Goal: Information Seeking & Learning: Check status

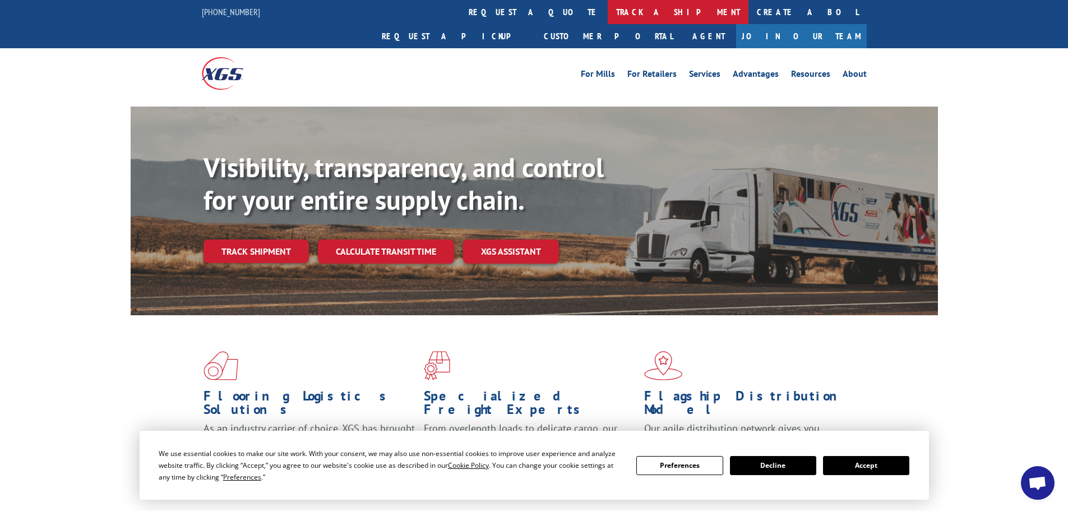
click at [608, 16] on link "track a shipment" at bounding box center [678, 12] width 141 height 24
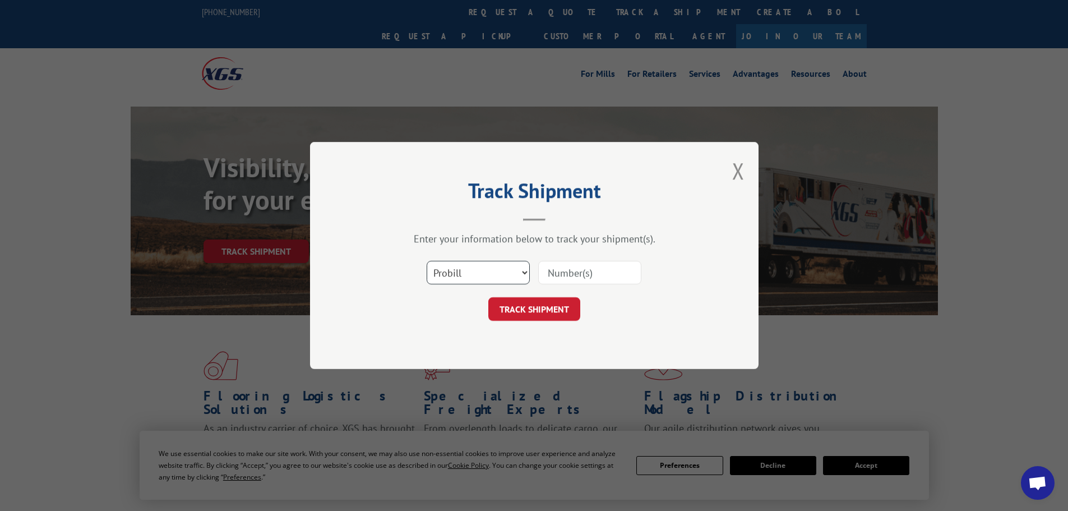
click at [475, 275] on select "Select category... Probill BOL PO" at bounding box center [478, 273] width 103 height 24
select select "bol"
click at [427, 261] on select "Select category... Probill BOL PO" at bounding box center [478, 273] width 103 height 24
click at [583, 264] on input at bounding box center [589, 273] width 103 height 24
paste input "7080087"
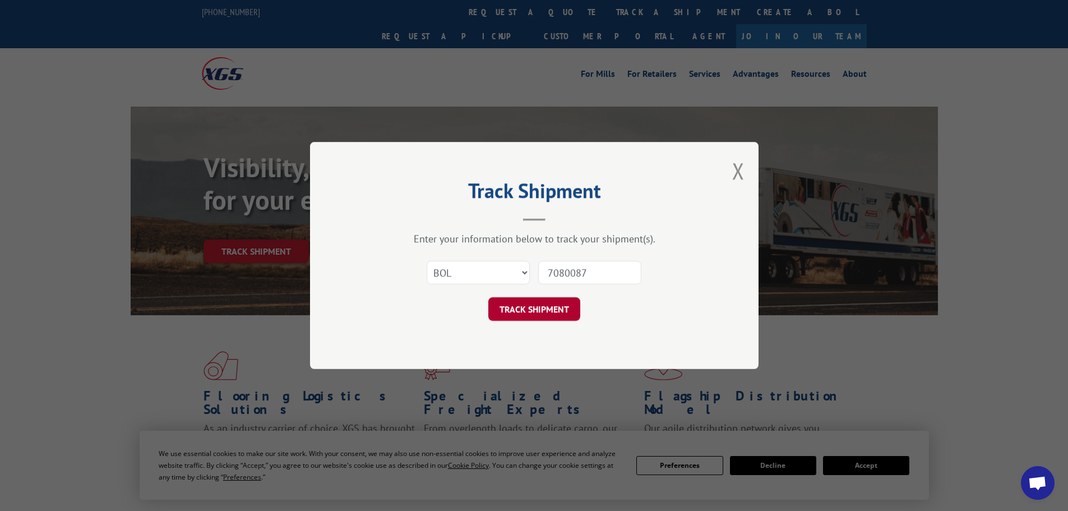
type input "7080087"
click at [528, 310] on button "TRACK SHIPMENT" at bounding box center [534, 309] width 92 height 24
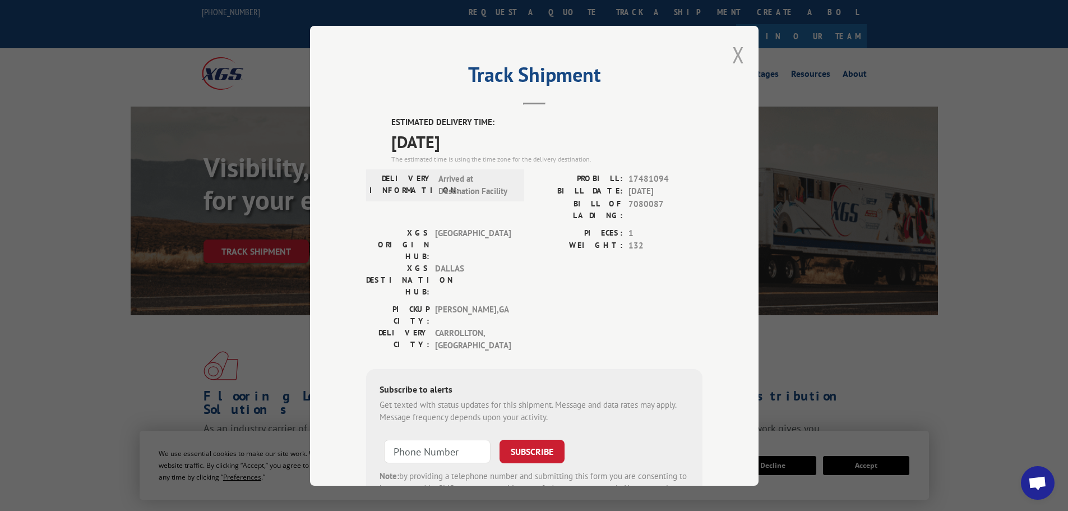
click at [739, 60] on button "Close modal" at bounding box center [738, 55] width 12 height 30
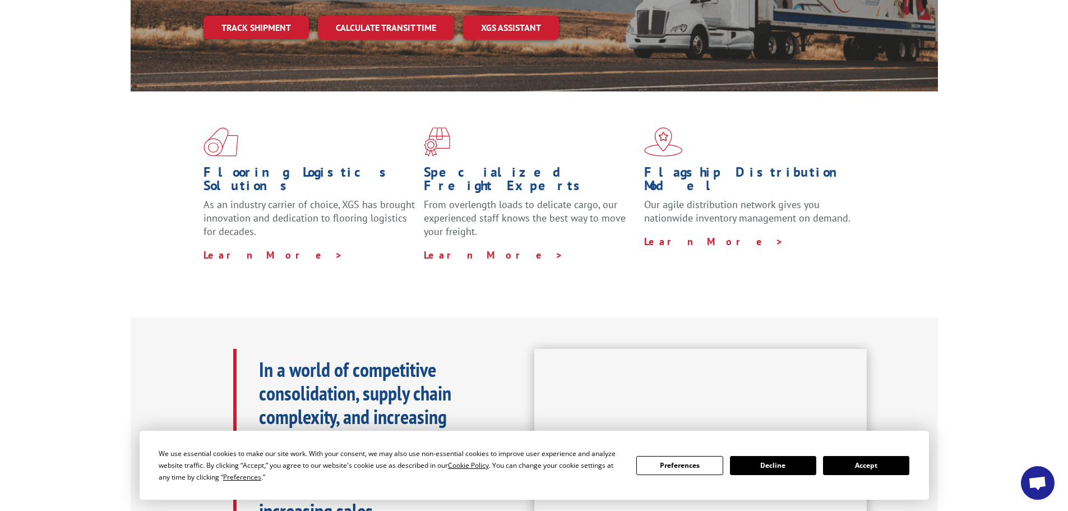
scroll to position [224, 0]
click at [872, 469] on button "Accept" at bounding box center [866, 465] width 86 height 19
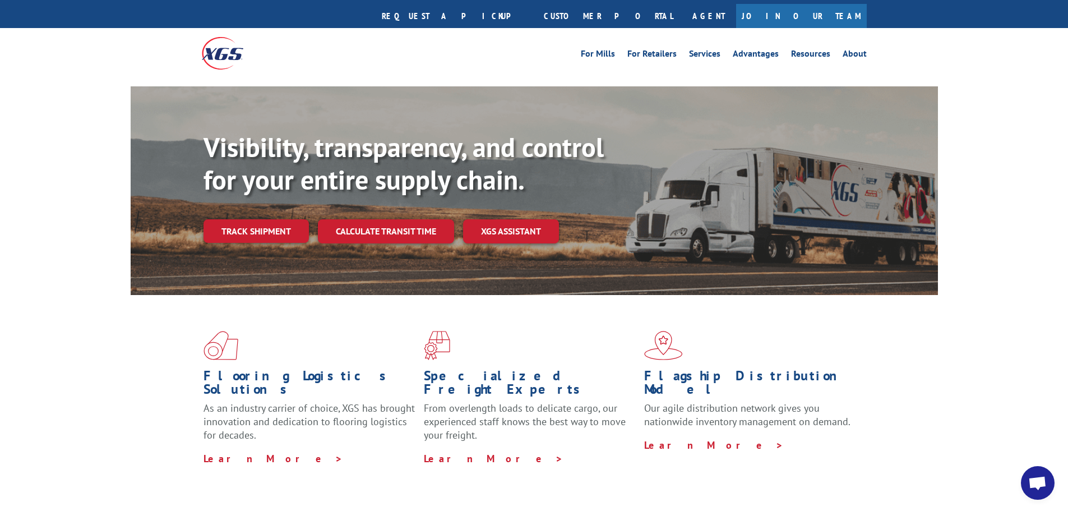
scroll to position [0, 0]
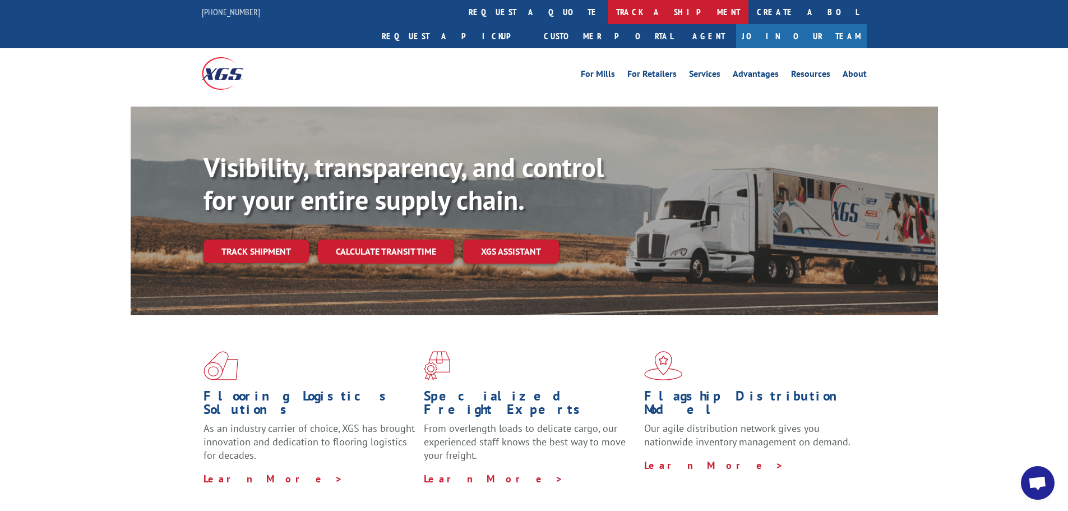
click at [608, 13] on link "track a shipment" at bounding box center [678, 12] width 141 height 24
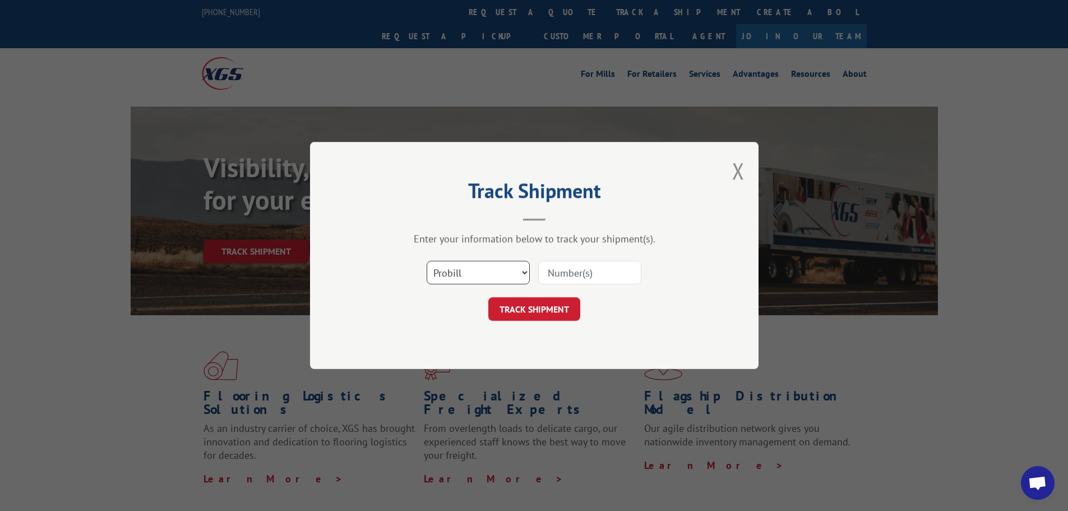
click at [470, 272] on select "Select category... Probill BOL PO" at bounding box center [478, 273] width 103 height 24
select select "po"
click at [427, 261] on select "Select category... Probill BOL PO" at bounding box center [478, 273] width 103 height 24
paste input "20543865"
type input "20543865"
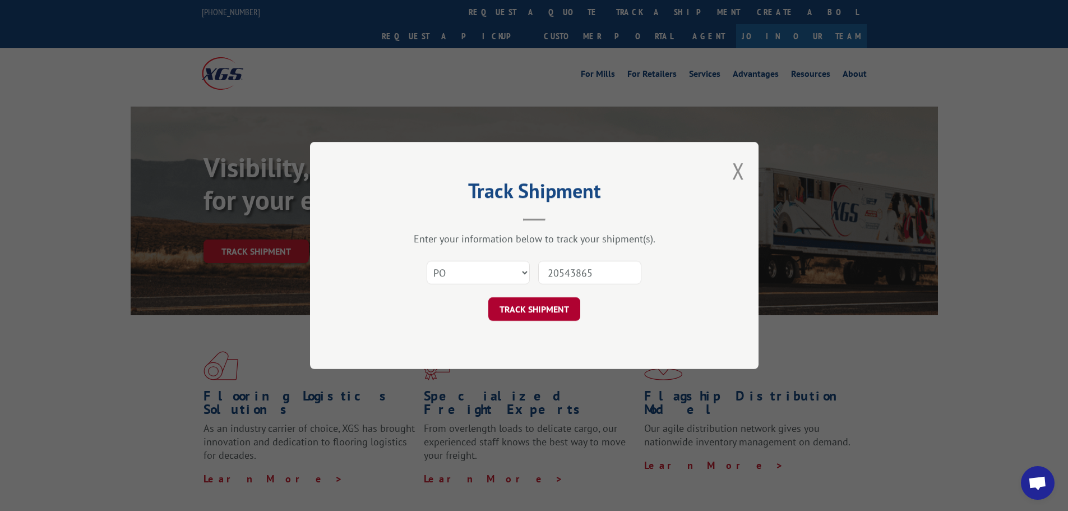
click at [550, 309] on button "TRACK SHIPMENT" at bounding box center [534, 309] width 92 height 24
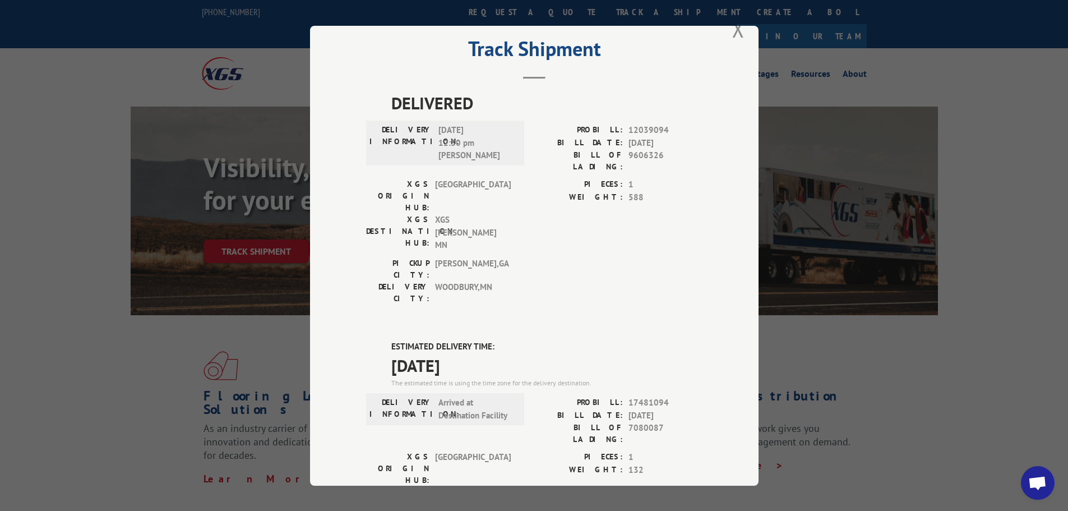
scroll to position [4, 0]
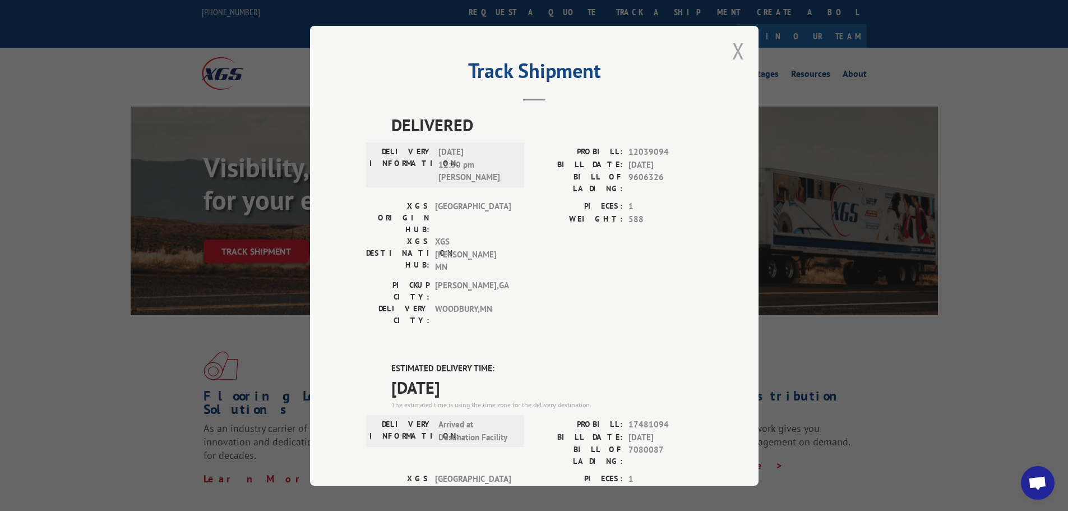
click at [739, 49] on button "Close modal" at bounding box center [738, 51] width 12 height 30
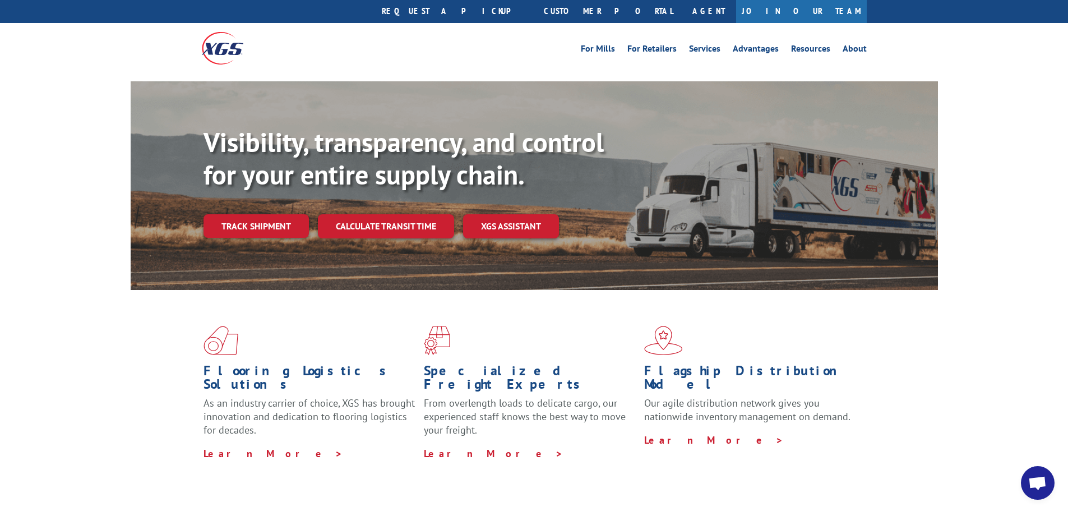
scroll to position [0, 0]
